Goal: Information Seeking & Learning: Learn about a topic

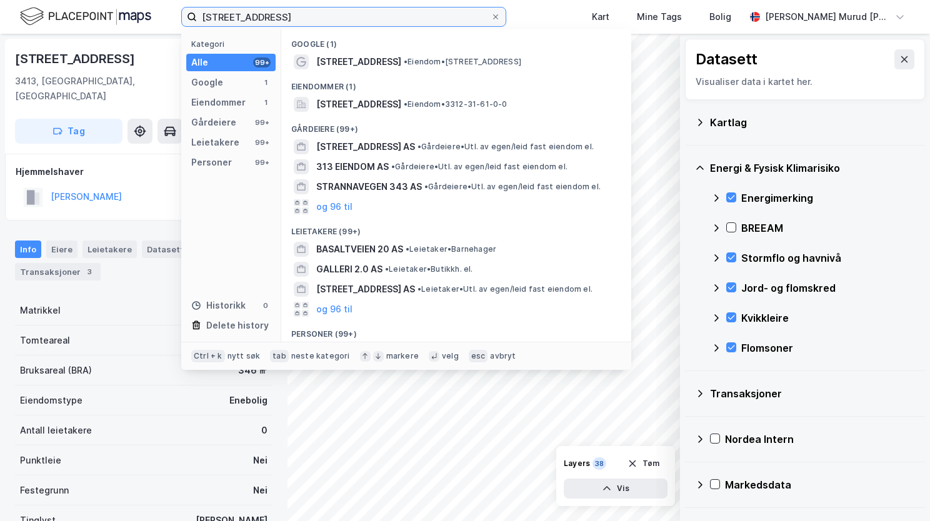
click at [338, 18] on input "[STREET_ADDRESS]" at bounding box center [344, 17] width 294 height 19
drag, startPoint x: 332, startPoint y: 13, endPoint x: 211, endPoint y: 23, distance: 121.7
click at [211, 23] on input "[STREET_ADDRESS]" at bounding box center [344, 17] width 294 height 19
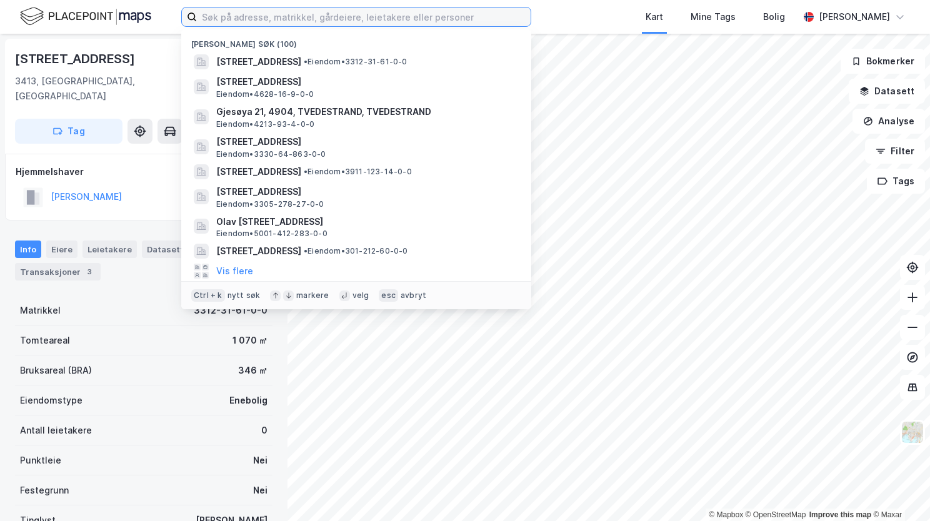
click at [267, 11] on input at bounding box center [364, 17] width 334 height 19
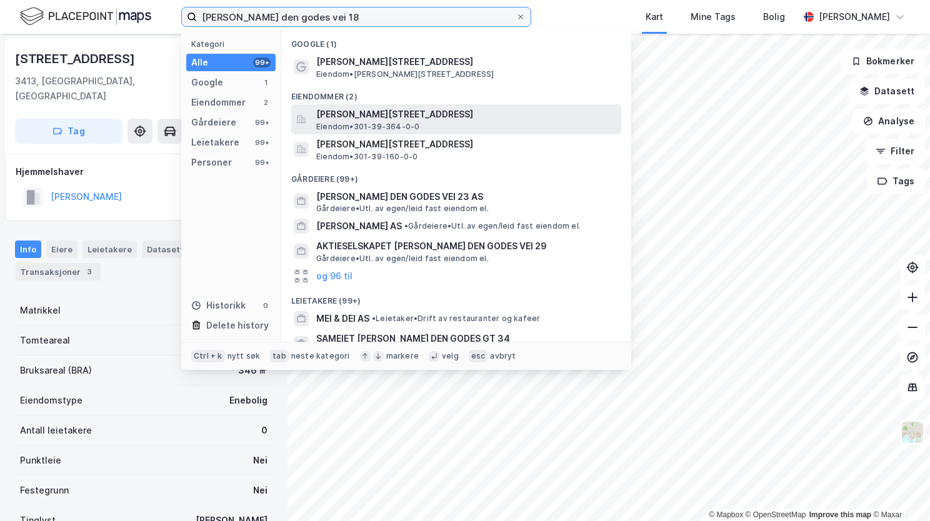
type input "haakon den godes vei 18"
click at [418, 123] on span "Eiendom • 301-39-364-0-0" at bounding box center [367, 127] width 103 height 10
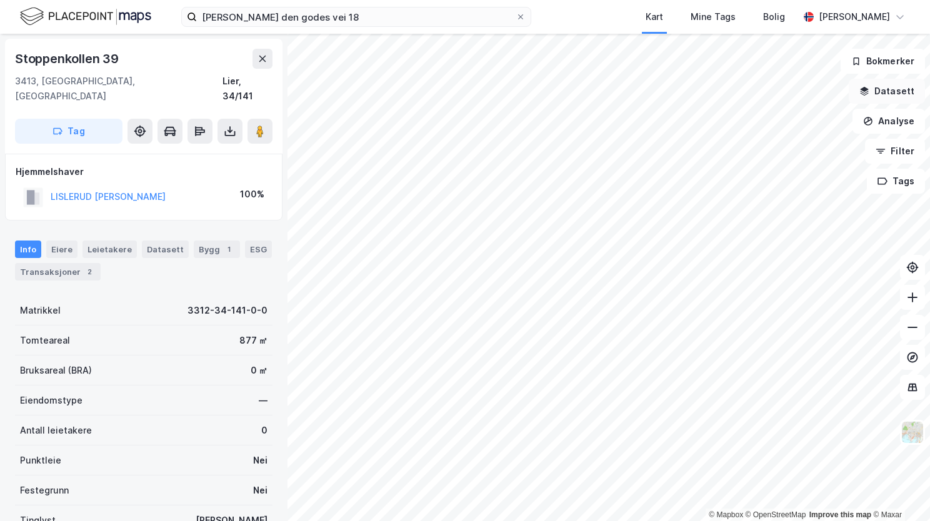
click at [875, 91] on button "Datasett" at bounding box center [887, 91] width 76 height 25
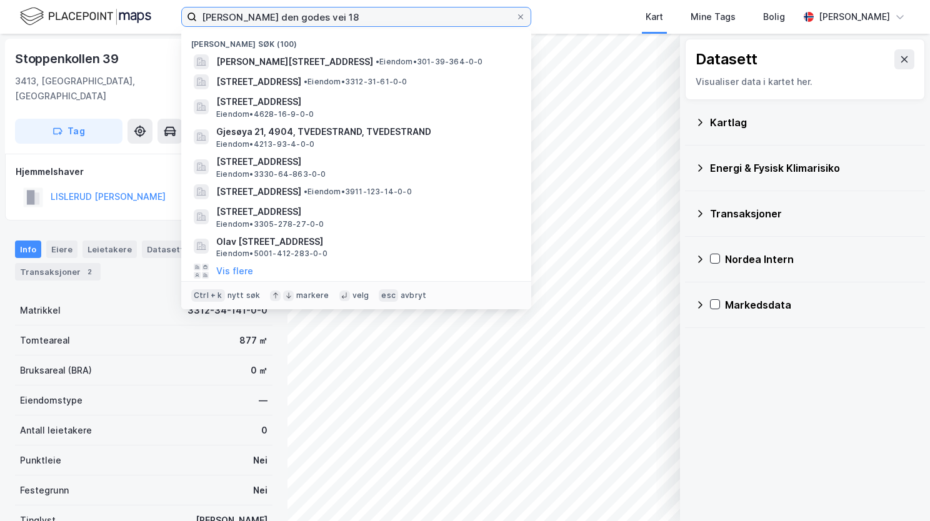
click at [344, 16] on input "haakon den godes vei 18" at bounding box center [356, 17] width 319 height 19
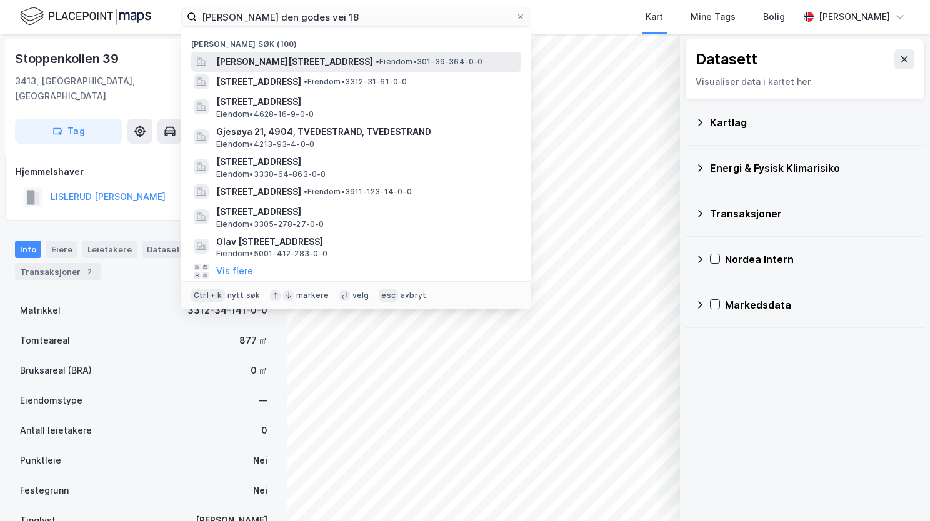
click at [349, 66] on span "Haakon den godes vei 18, 0373, OSLO, OSLO" at bounding box center [294, 61] width 157 height 15
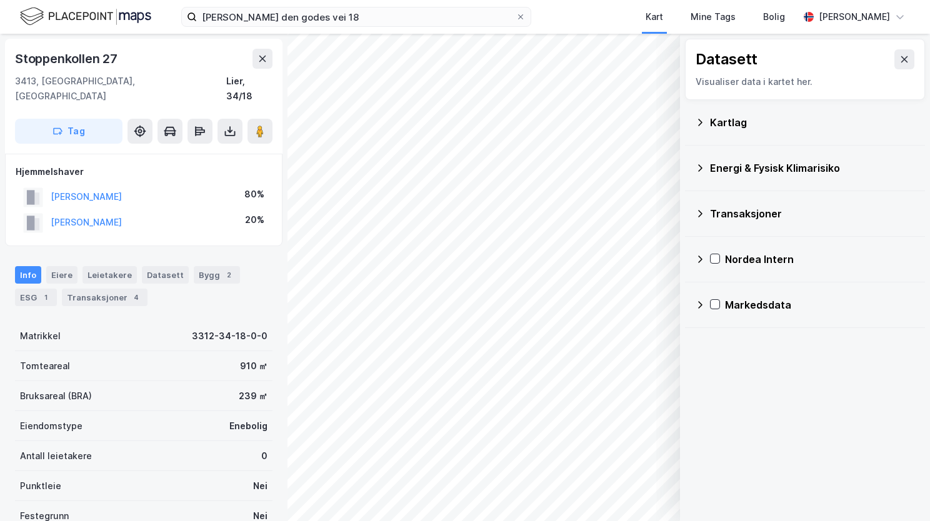
click at [698, 126] on icon at bounding box center [700, 123] width 10 height 10
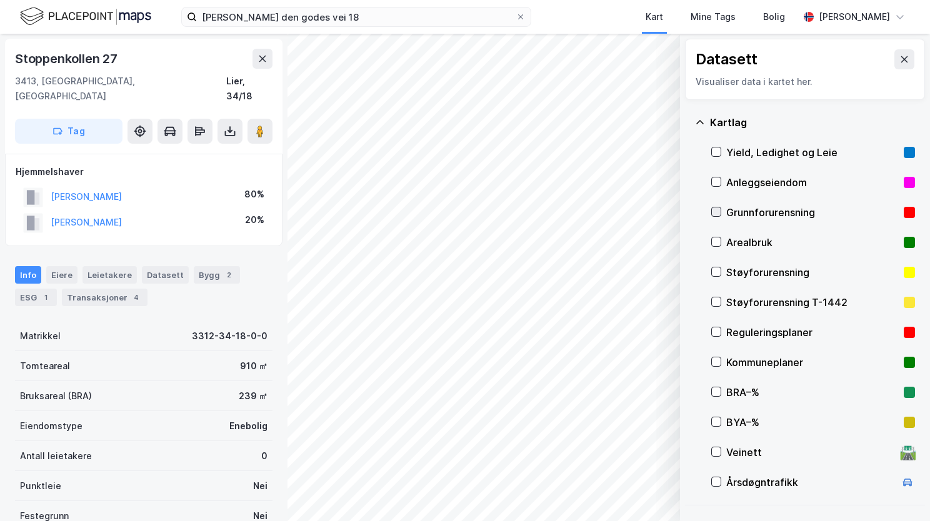
click at [720, 214] on icon at bounding box center [716, 212] width 9 height 9
click at [444, 33] on div "haakon den godes vei 18 Kart Mine Tags Bolig Therese Murud Michalsen" at bounding box center [465, 17] width 930 height 34
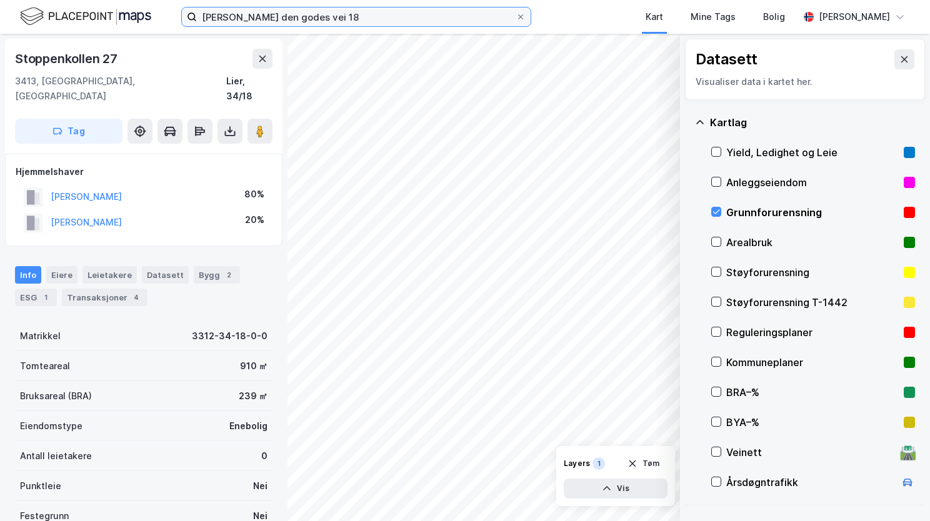
click at [440, 21] on input "haakon den godes vei 18" at bounding box center [356, 17] width 319 height 19
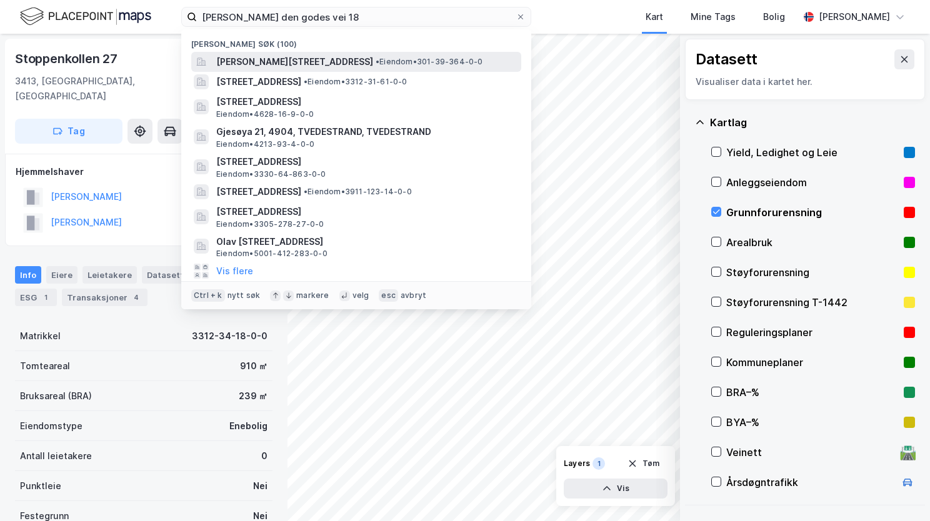
click at [357, 60] on span "Haakon den godes vei 18, 0373, OSLO, OSLO" at bounding box center [294, 61] width 157 height 15
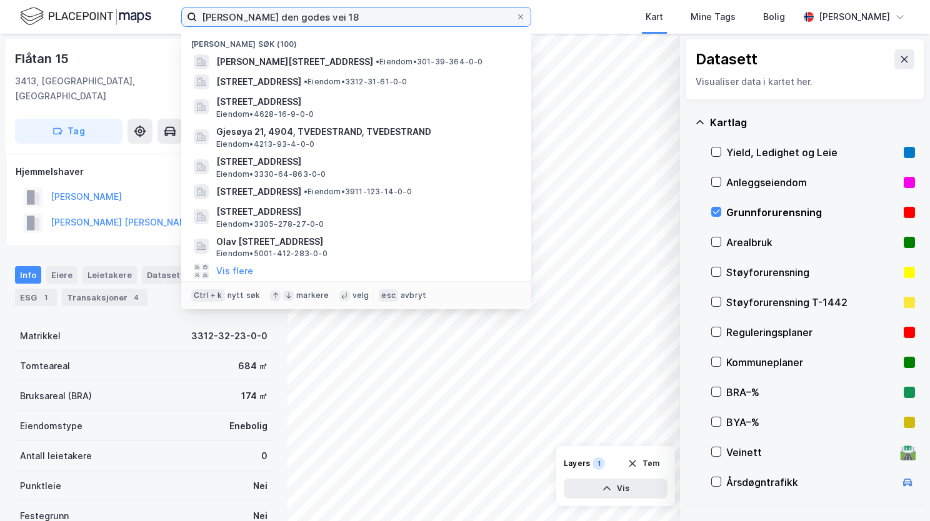
click at [332, 13] on input "haakon den godes vei 18" at bounding box center [356, 17] width 319 height 19
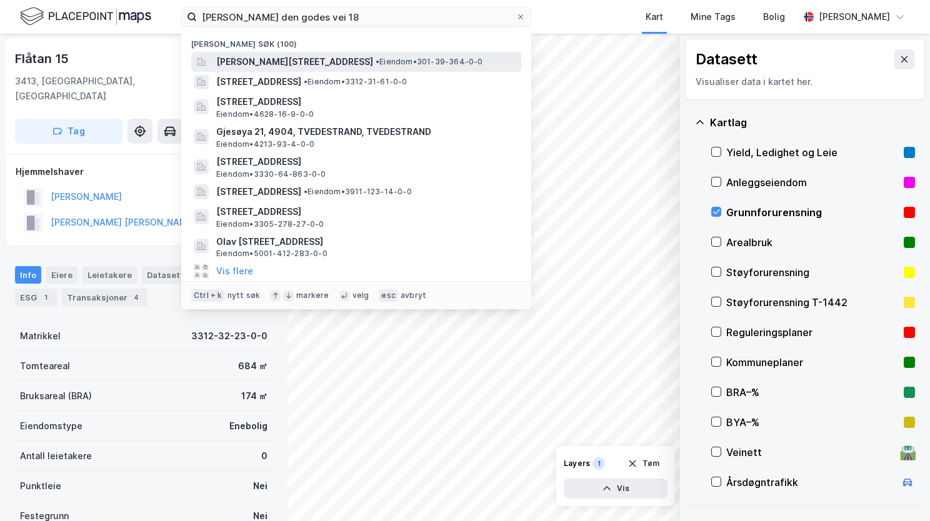
click at [325, 66] on span "Haakon den godes vei 18, 0373, OSLO, OSLO" at bounding box center [294, 61] width 157 height 15
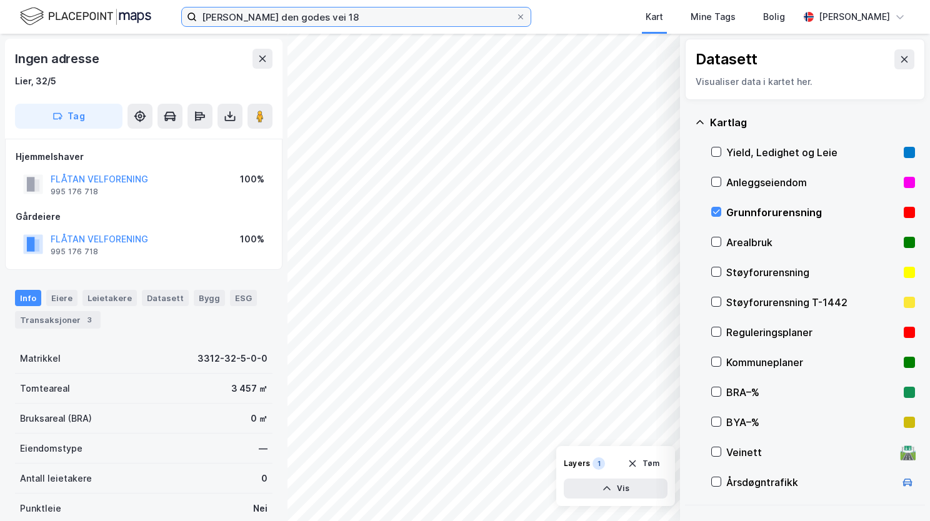
click at [329, 24] on input "haakon den godes vei 18" at bounding box center [356, 17] width 319 height 19
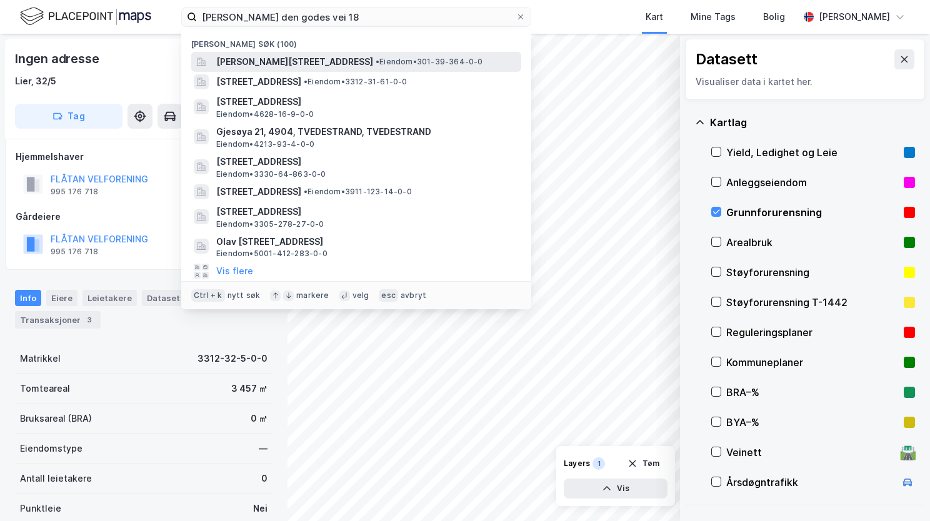
click at [321, 61] on span "Haakon den godes vei 18, 0373, OSLO, OSLO" at bounding box center [294, 61] width 157 height 15
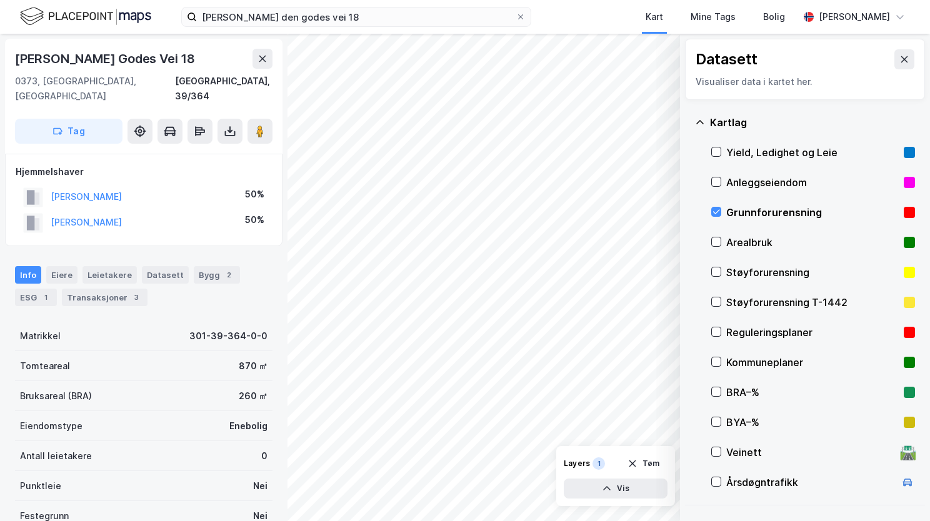
click at [702, 121] on icon at bounding box center [700, 123] width 10 height 10
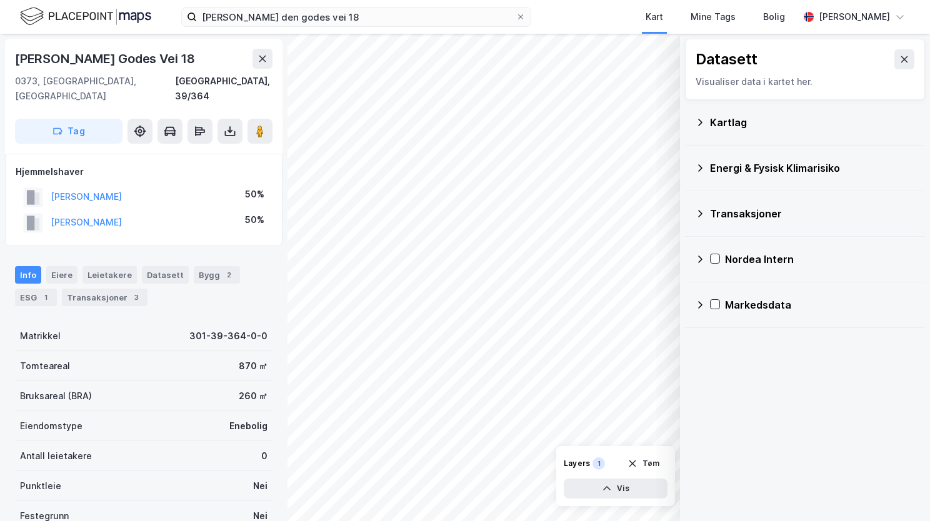
click at [699, 161] on div "Energi & Fysisk Klimarisiko" at bounding box center [805, 168] width 220 height 30
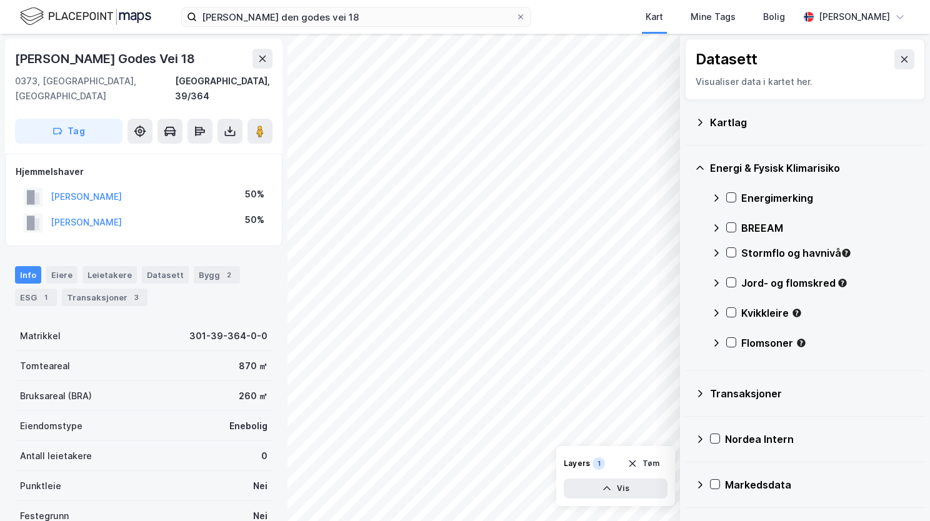
click at [731, 206] on div "Energimerking" at bounding box center [813, 198] width 204 height 30
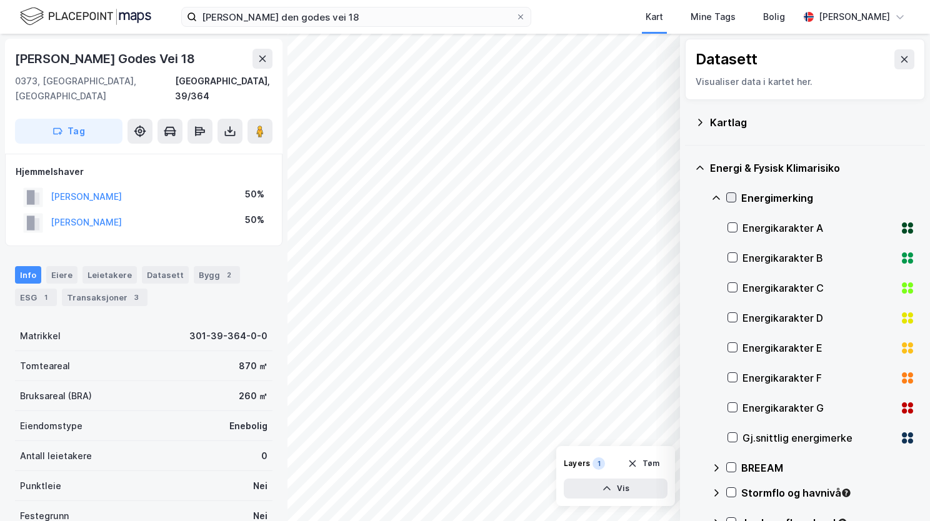
click at [727, 198] on icon at bounding box center [731, 197] width 9 height 9
click at [713, 196] on icon at bounding box center [716, 198] width 10 height 10
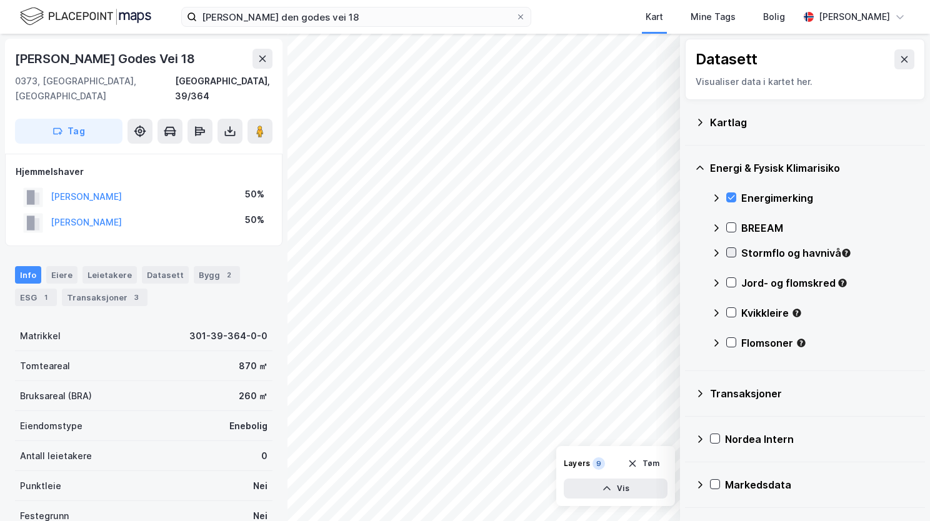
click at [730, 254] on icon at bounding box center [731, 253] width 7 height 4
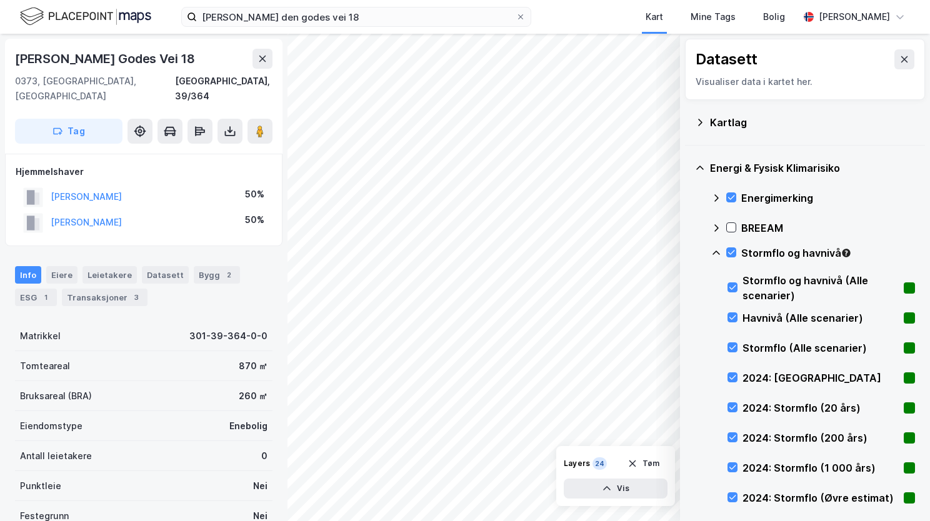
click at [714, 252] on icon at bounding box center [716, 253] width 10 height 10
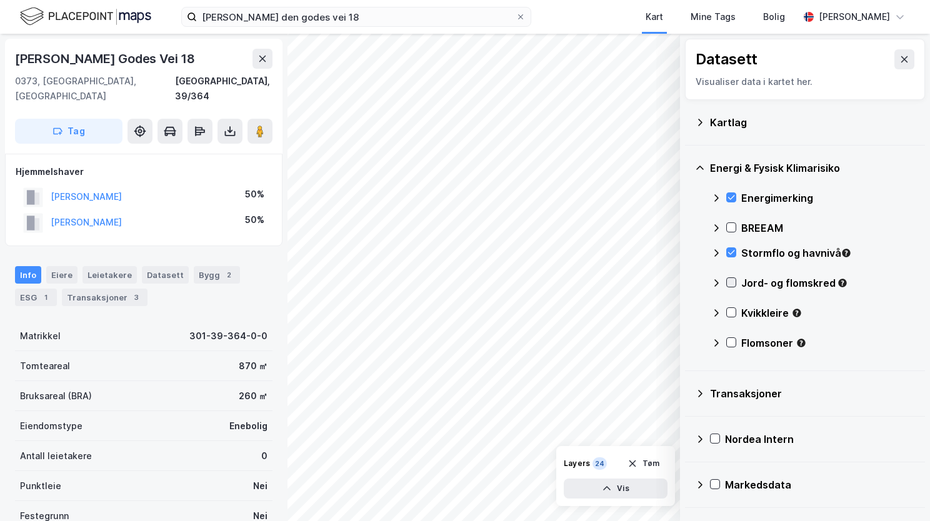
click at [731, 286] on div at bounding box center [731, 283] width 10 height 10
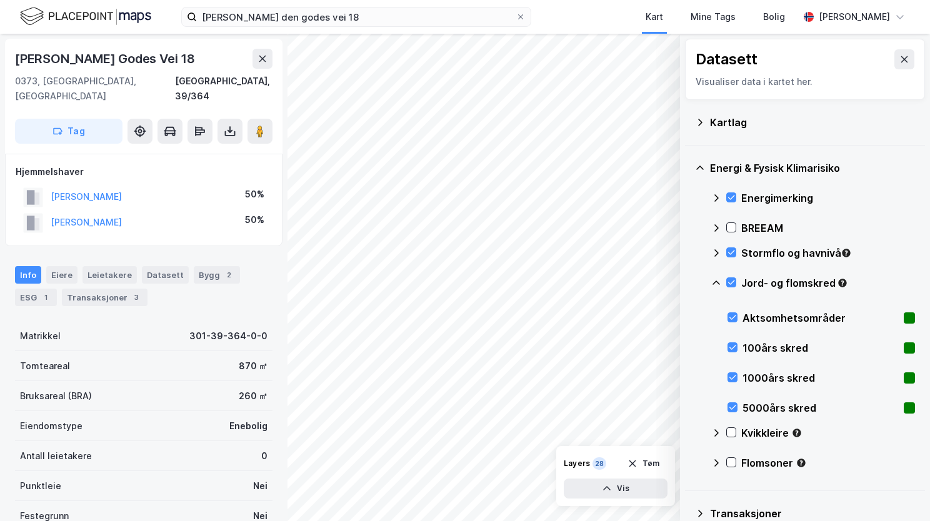
click at [715, 283] on icon at bounding box center [716, 283] width 10 height 10
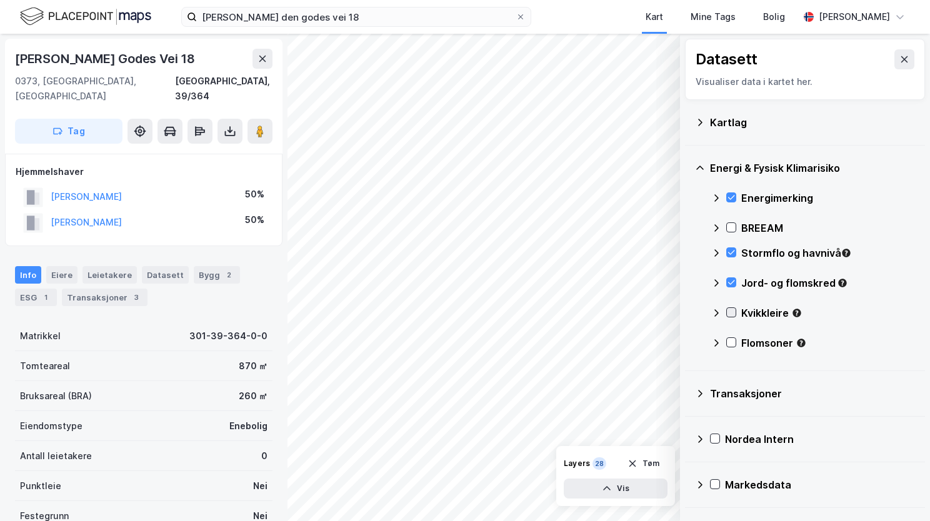
click at [735, 308] on div at bounding box center [731, 313] width 10 height 10
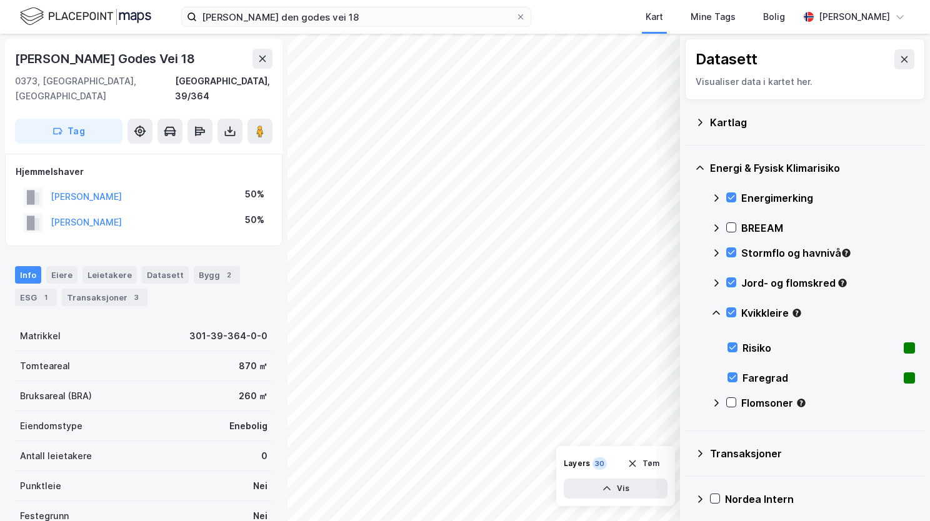
click at [720, 309] on icon at bounding box center [716, 313] width 10 height 10
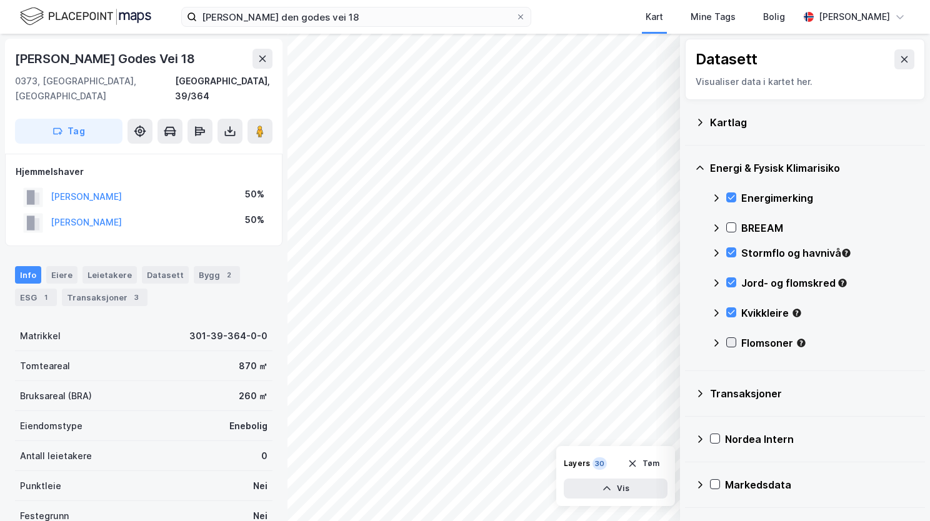
click at [735, 346] on icon at bounding box center [731, 342] width 9 height 9
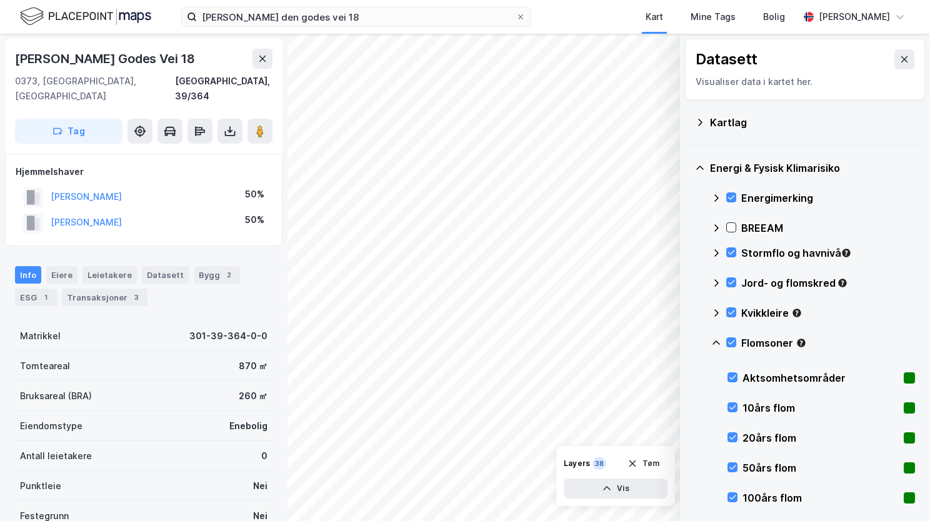
click at [723, 341] on div "Flomsoner" at bounding box center [813, 348] width 204 height 30
